Goal: Information Seeking & Learning: Learn about a topic

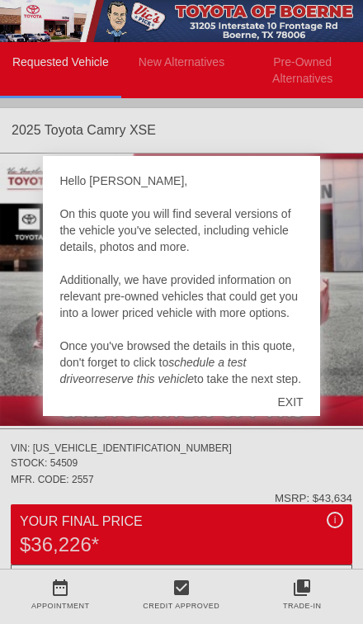
click at [293, 396] on div "EXIT" at bounding box center [290, 402] width 59 height 50
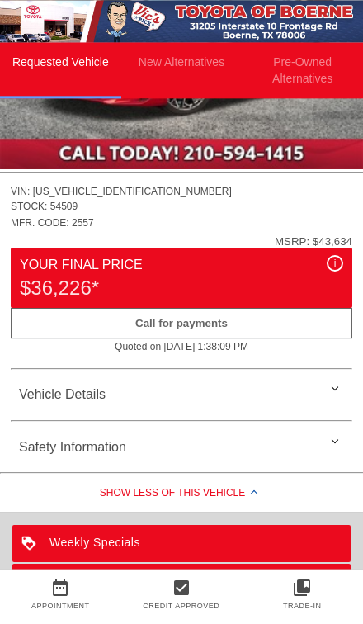
scroll to position [259, 0]
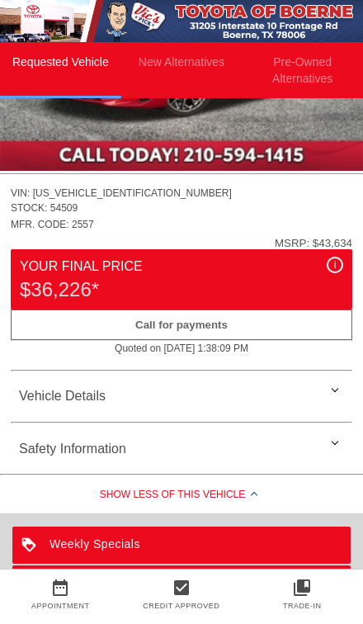
click at [255, 268] on div "Your Final Price" at bounding box center [182, 267] width 324 height 20
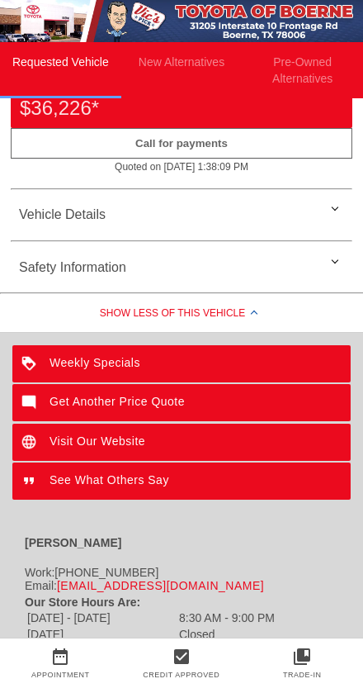
click at [246, 312] on div "Show Less of this Vehicle" at bounding box center [181, 315] width 363 height 33
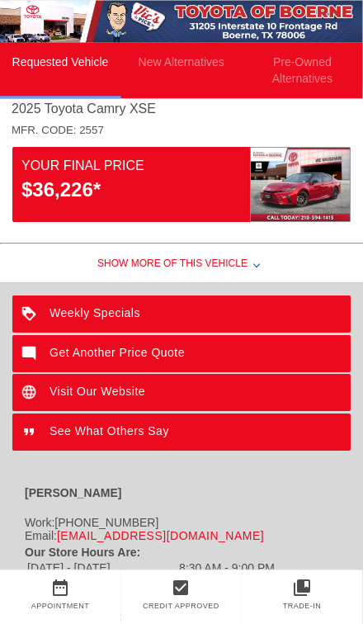
scroll to position [0, 0]
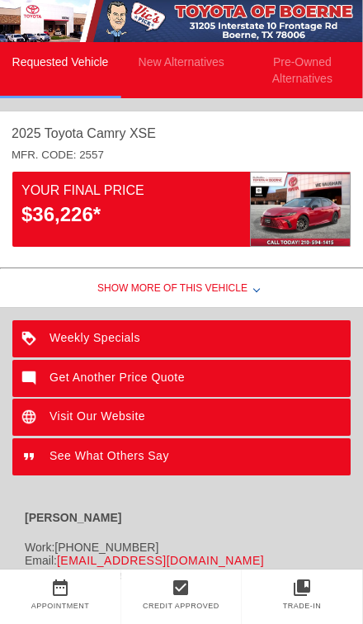
click at [241, 380] on div "Get Another Price Quote" at bounding box center [181, 378] width 339 height 37
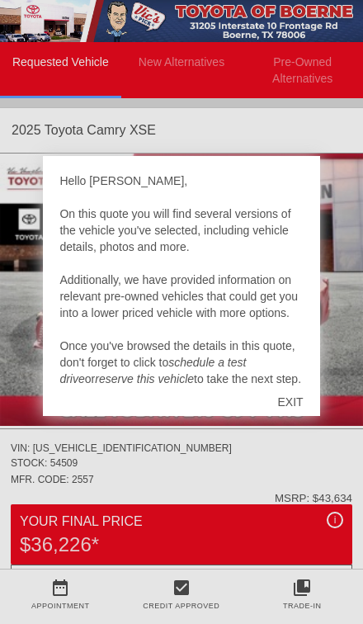
click at [292, 396] on div "EXIT" at bounding box center [290, 402] width 59 height 50
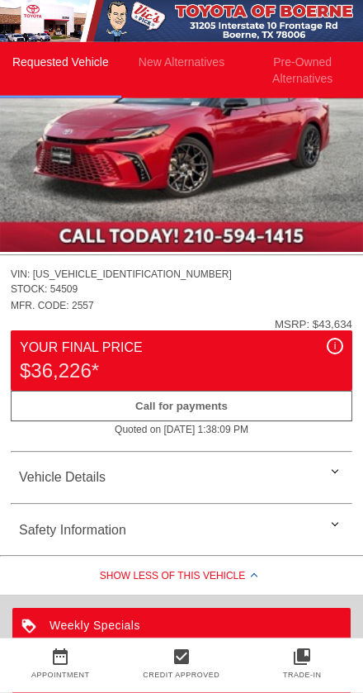
scroll to position [178, 0]
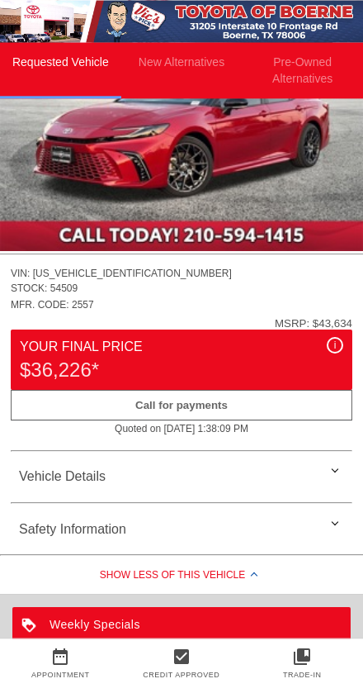
click at [200, 58] on li "New Alternatives" at bounding box center [181, 70] width 121 height 56
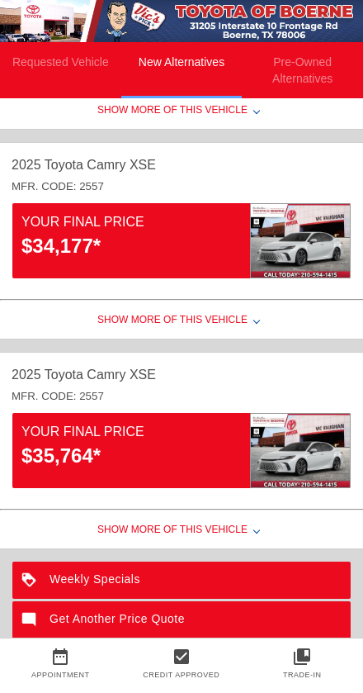
click at [235, 317] on div "Show More of this Vehicle" at bounding box center [181, 322] width 363 height 33
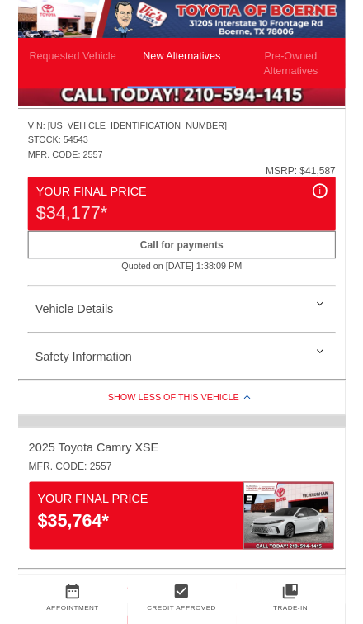
scroll to position [513, 0]
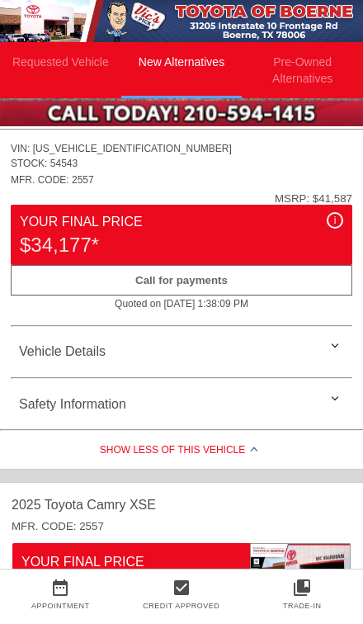
click at [308, 345] on div "Vehicle Details" at bounding box center [182, 352] width 342 height 40
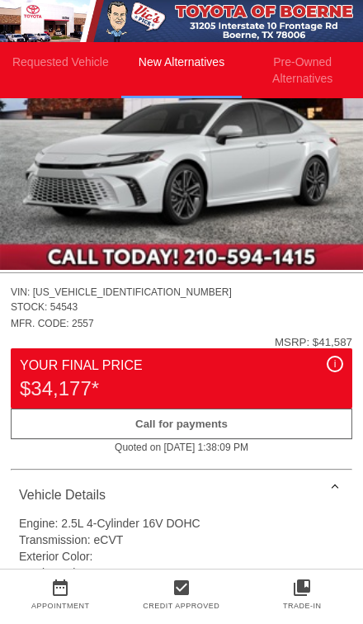
scroll to position [360, 0]
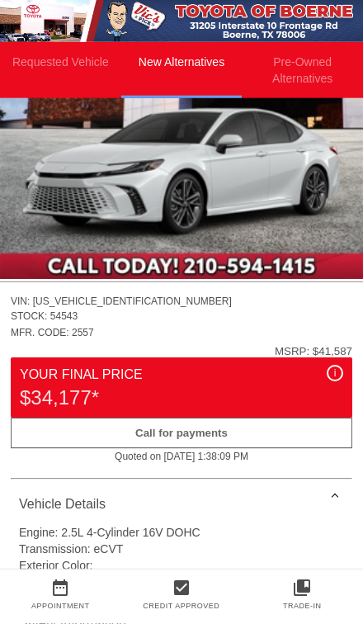
click at [257, 375] on div "Your Final Price" at bounding box center [182, 375] width 324 height 20
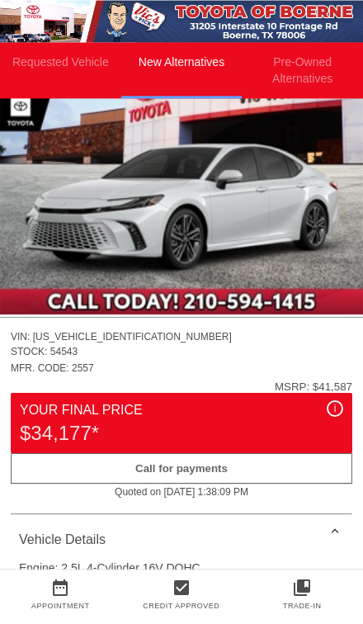
scroll to position [293, 0]
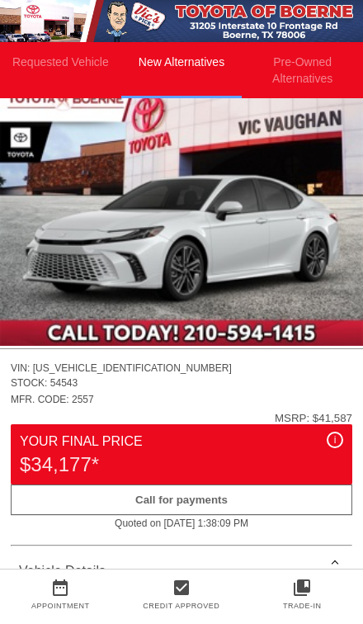
click at [257, 219] on img at bounding box center [181, 210] width 363 height 273
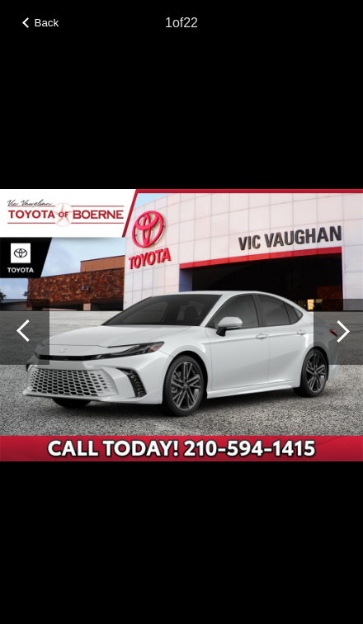
click at [343, 322] on div at bounding box center [339, 332] width 50 height 66
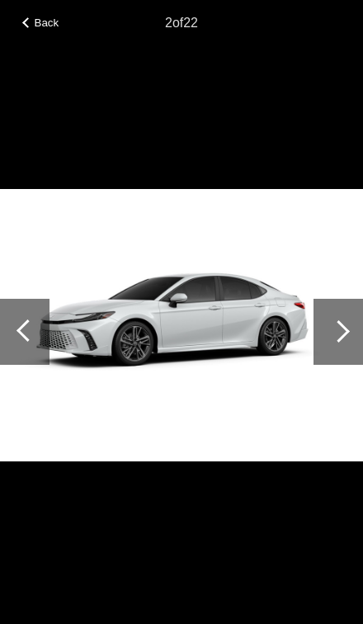
click at [342, 332] on div at bounding box center [339, 331] width 22 height 22
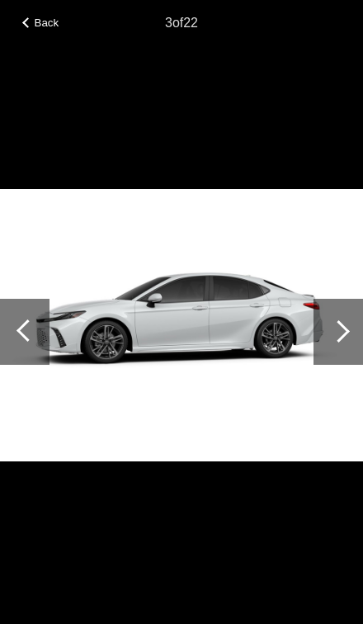
click at [339, 333] on div at bounding box center [339, 331] width 22 height 22
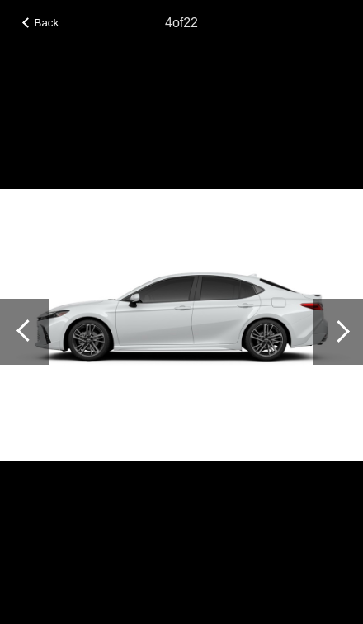
click at [339, 333] on div at bounding box center [339, 331] width 22 height 22
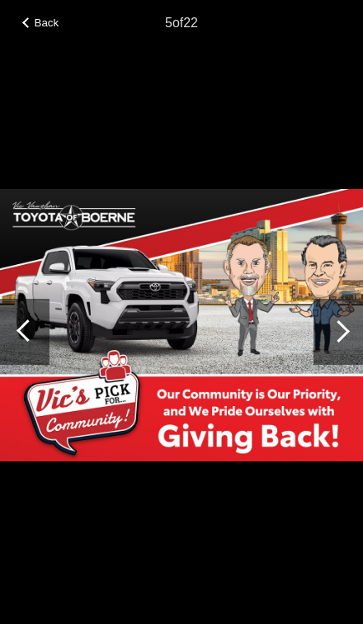
click at [336, 334] on div at bounding box center [339, 331] width 22 height 22
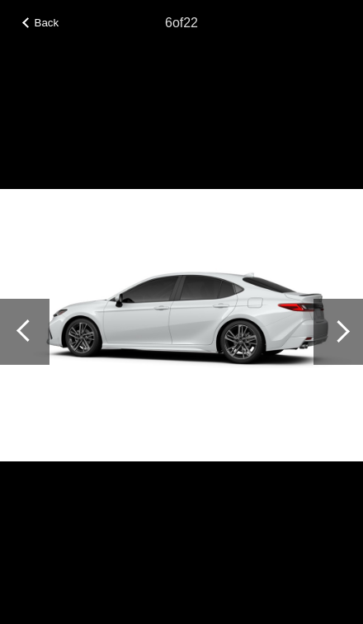
click at [337, 337] on div at bounding box center [339, 331] width 22 height 22
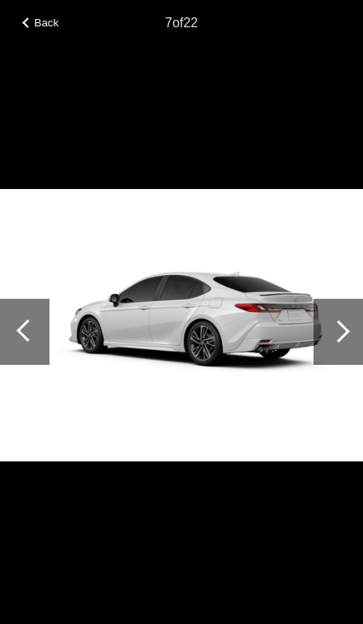
click at [336, 339] on div at bounding box center [339, 331] width 22 height 22
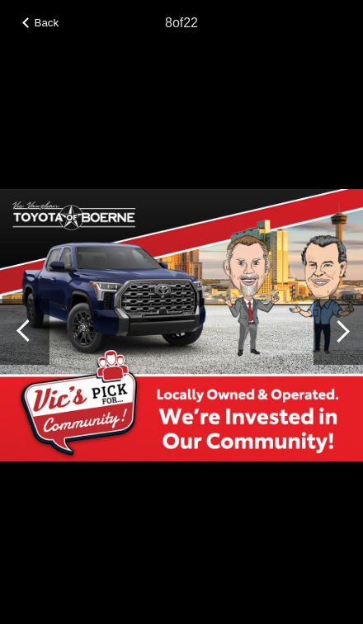
click at [337, 334] on div at bounding box center [339, 331] width 22 height 22
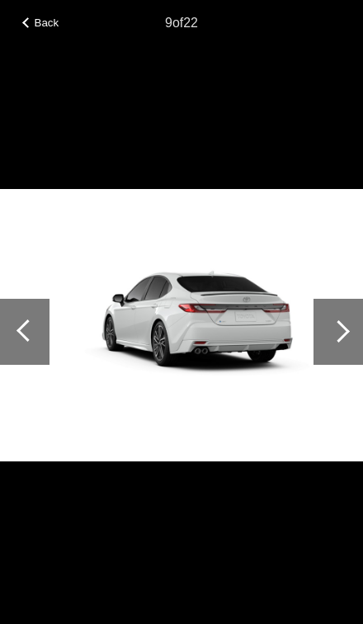
click at [341, 335] on div at bounding box center [339, 331] width 22 height 22
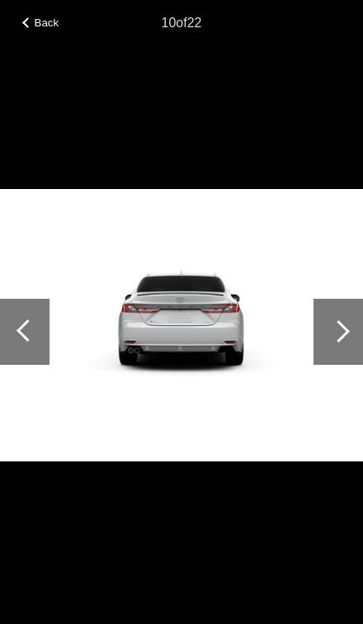
click at [341, 336] on div at bounding box center [339, 331] width 22 height 22
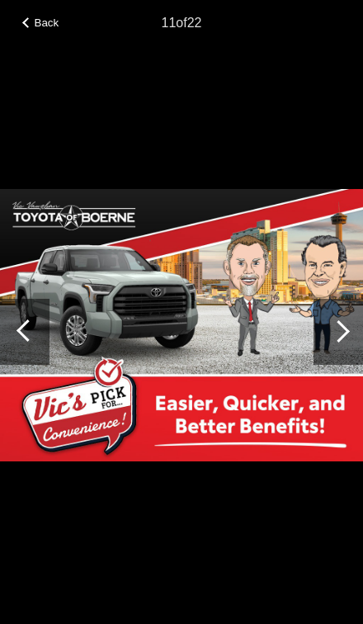
click at [341, 333] on div at bounding box center [339, 331] width 22 height 22
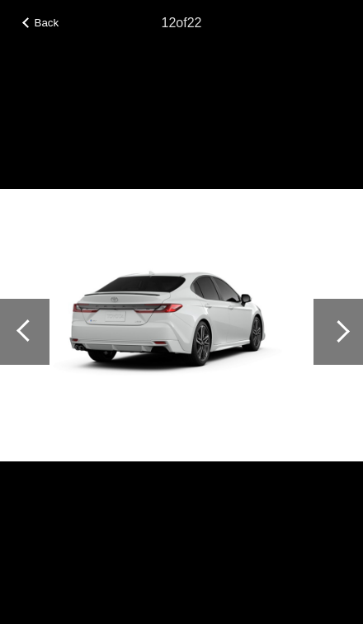
click at [343, 332] on div at bounding box center [339, 331] width 22 height 22
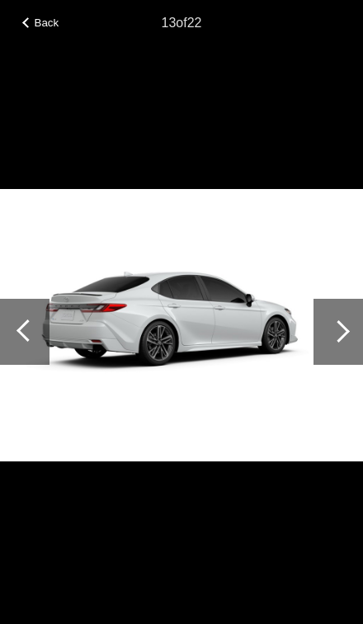
click at [340, 334] on div at bounding box center [339, 331] width 22 height 22
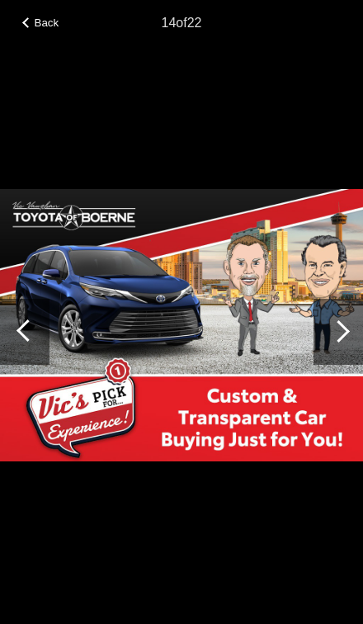
click at [344, 333] on div at bounding box center [339, 331] width 22 height 22
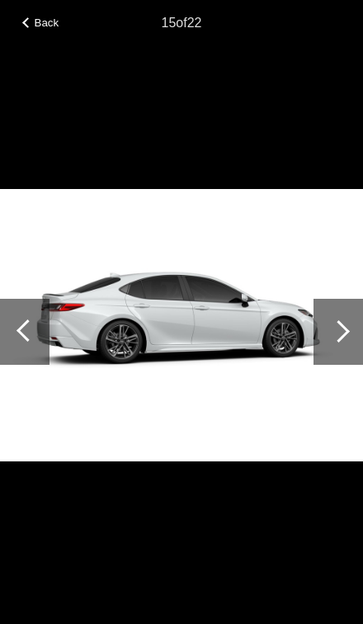
click at [344, 339] on div at bounding box center [339, 332] width 50 height 66
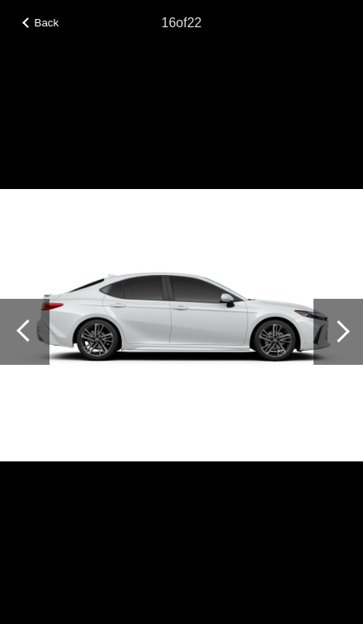
click at [347, 335] on div at bounding box center [339, 332] width 50 height 66
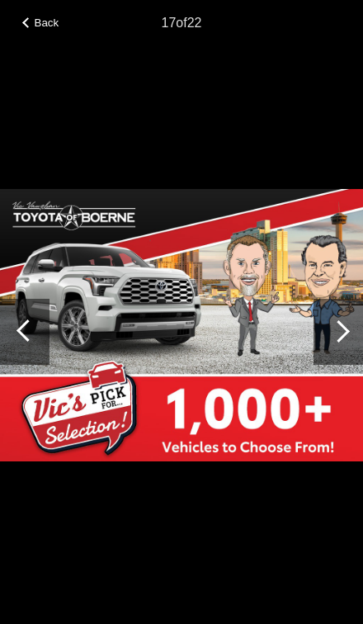
click at [346, 335] on div at bounding box center [339, 331] width 22 height 22
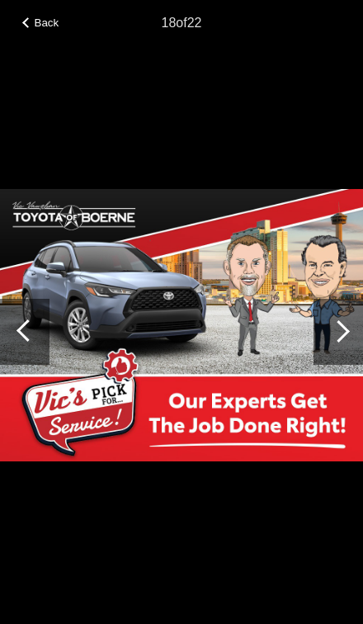
click at [344, 336] on div at bounding box center [339, 331] width 22 height 22
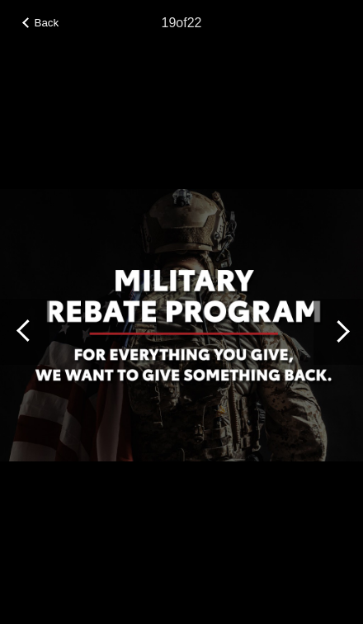
click at [345, 337] on div at bounding box center [339, 332] width 50 height 66
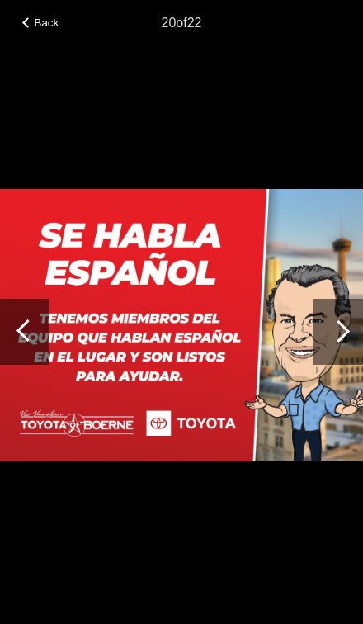
click at [344, 339] on div at bounding box center [339, 332] width 50 height 66
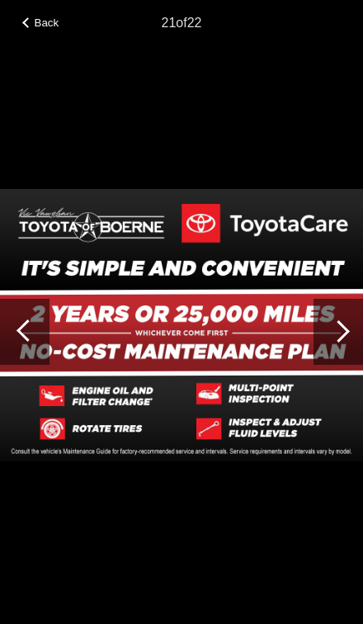
click at [38, 25] on span "Back" at bounding box center [47, 23] width 25 height 12
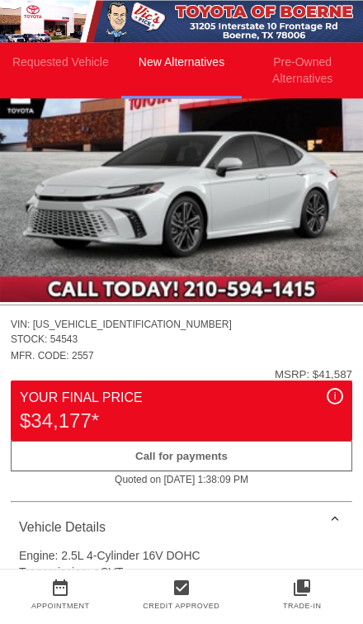
scroll to position [337, 0]
click at [223, 400] on div "Your Final Price" at bounding box center [182, 398] width 324 height 20
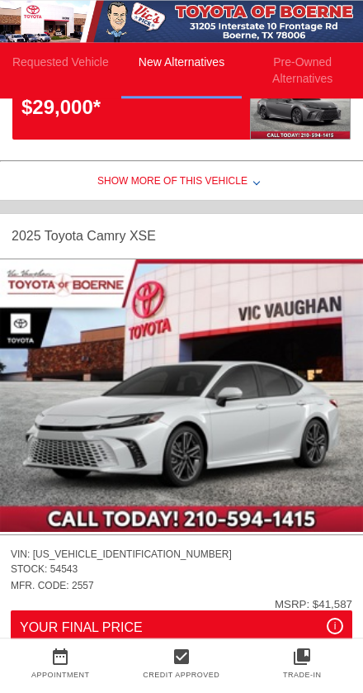
scroll to position [109, 0]
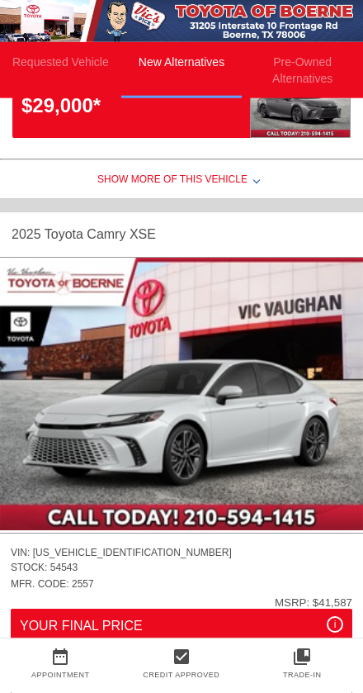
click at [111, 238] on div "2025 Toyota Camry" at bounding box center [69, 234] width 114 height 26
click at [236, 387] on img at bounding box center [181, 394] width 363 height 273
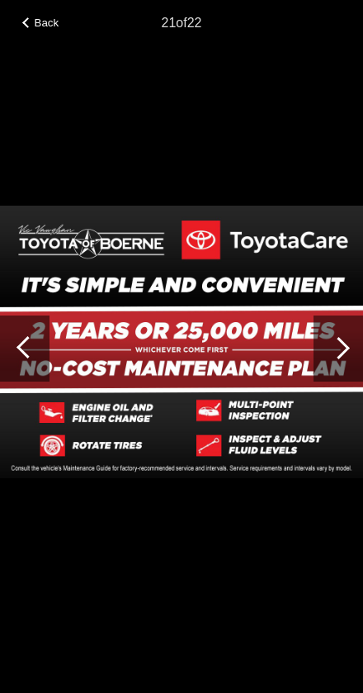
click at [46, 19] on span "Back" at bounding box center [47, 23] width 25 height 12
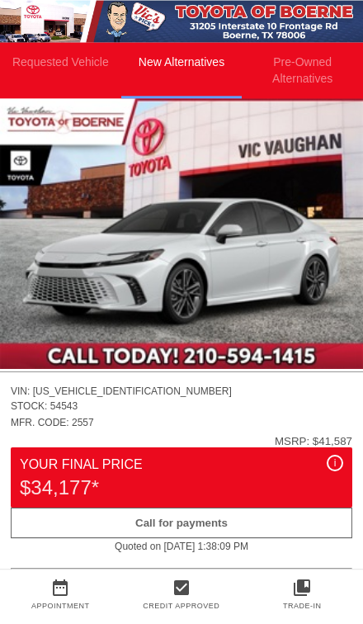
scroll to position [268, 0]
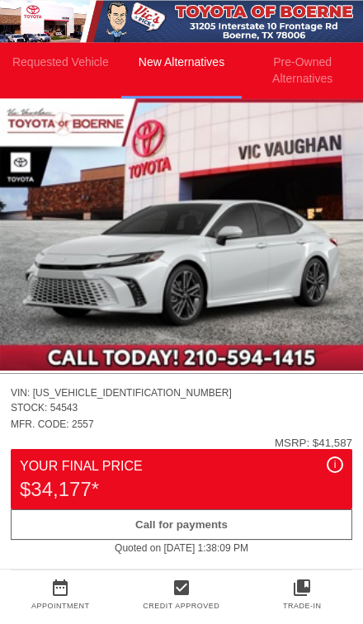
copy div "[US_VEHICLE_IDENTIFICATION_NUMBER]"
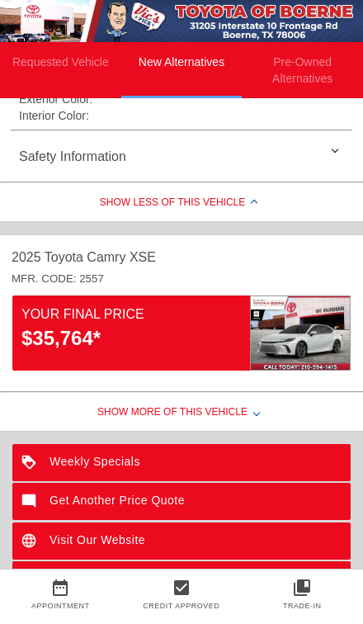
scroll to position [825, 0]
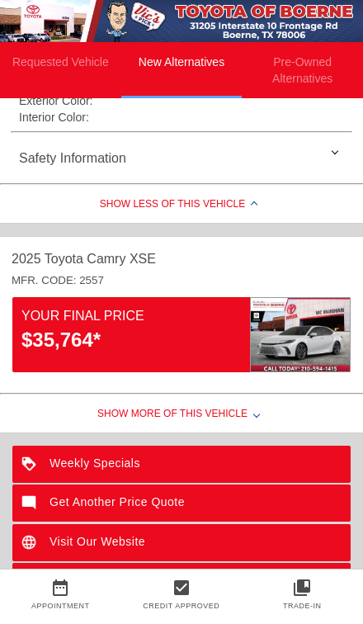
click at [229, 417] on div "Show More of this Vehicle" at bounding box center [181, 416] width 363 height 33
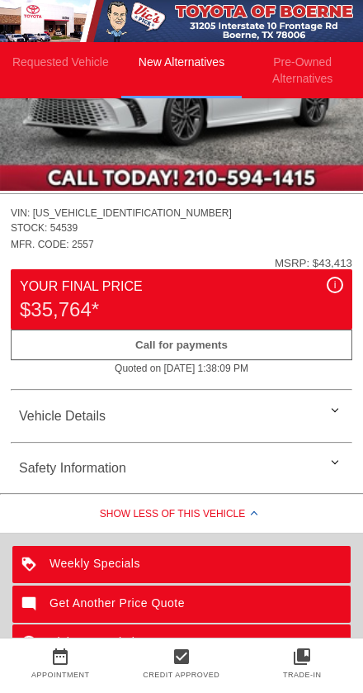
scroll to position [1189, 0]
copy div "[US_VEHICLE_IDENTIFICATION_NUMBER]"
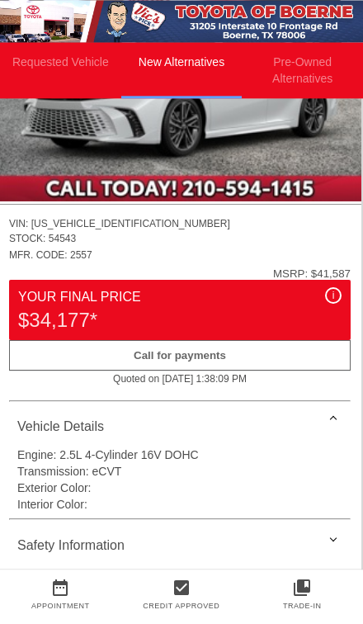
scroll to position [437, 2]
